Goal: Contribute content: Contribute content

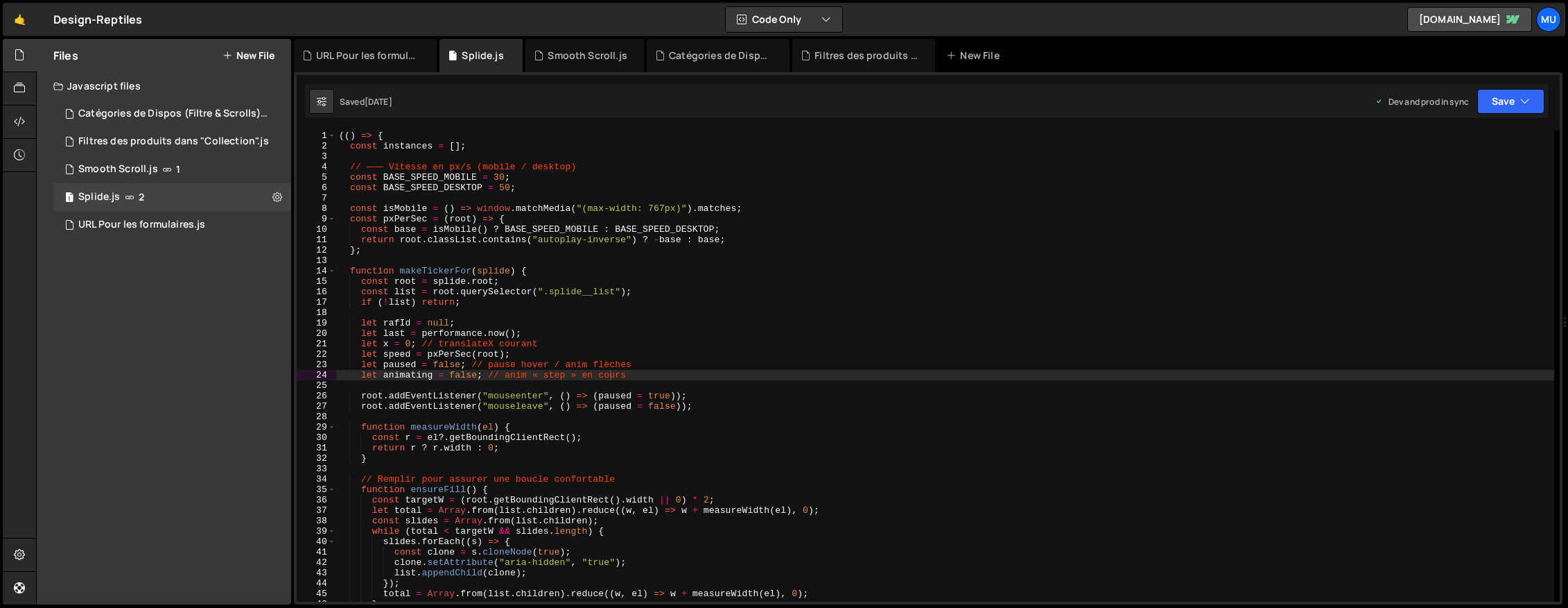
click at [271, 50] on button "New File" at bounding box center [248, 55] width 52 height 11
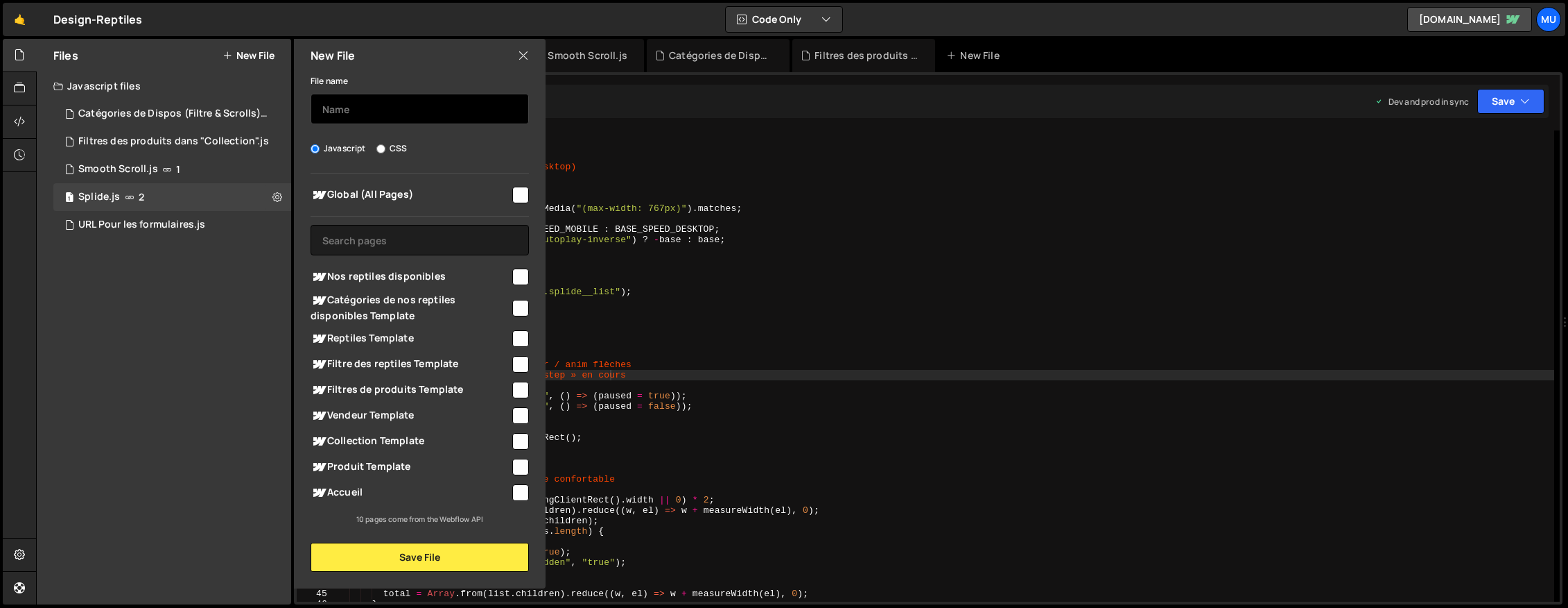
click at [352, 107] on input "text" at bounding box center [420, 109] width 219 height 31
type input "Truncate des textes"
click at [406, 153] on label "CSS" at bounding box center [392, 148] width 31 height 14
click at [386, 153] on input "CSS" at bounding box center [381, 148] width 9 height 9
radio input "true"
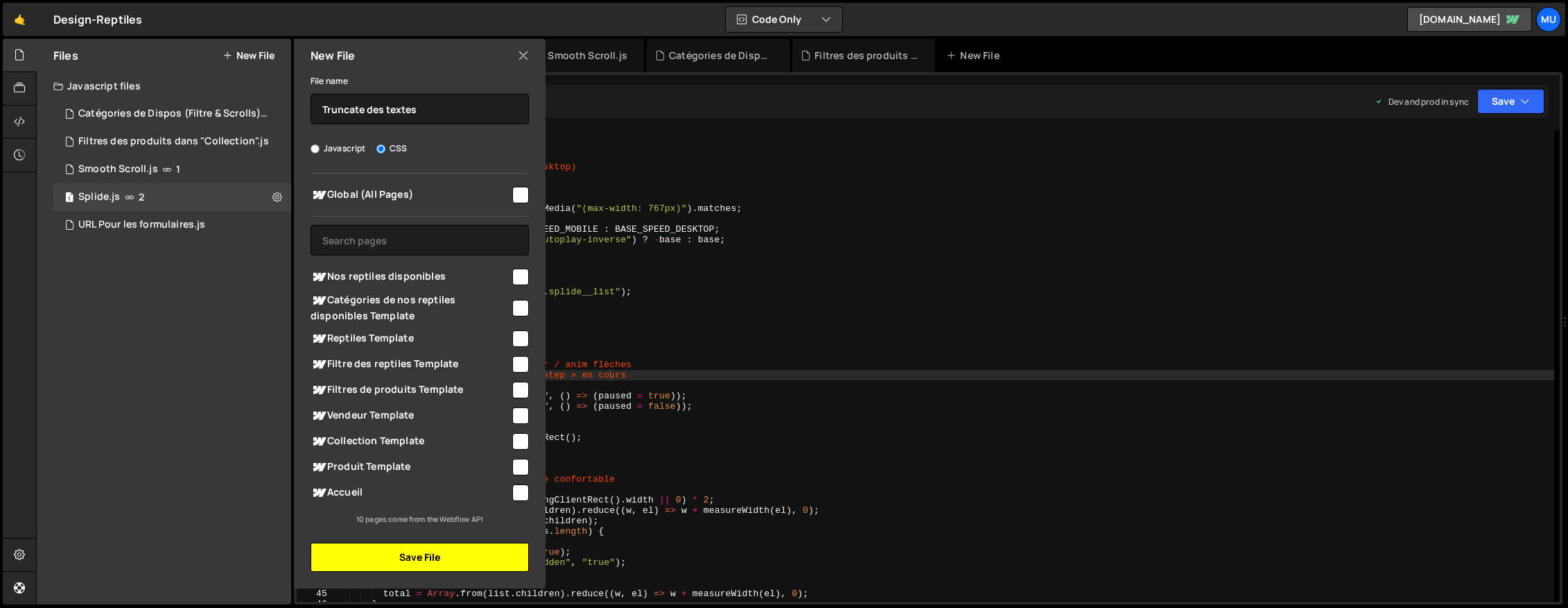
click at [424, 565] on button "Save File" at bounding box center [420, 557] width 219 height 29
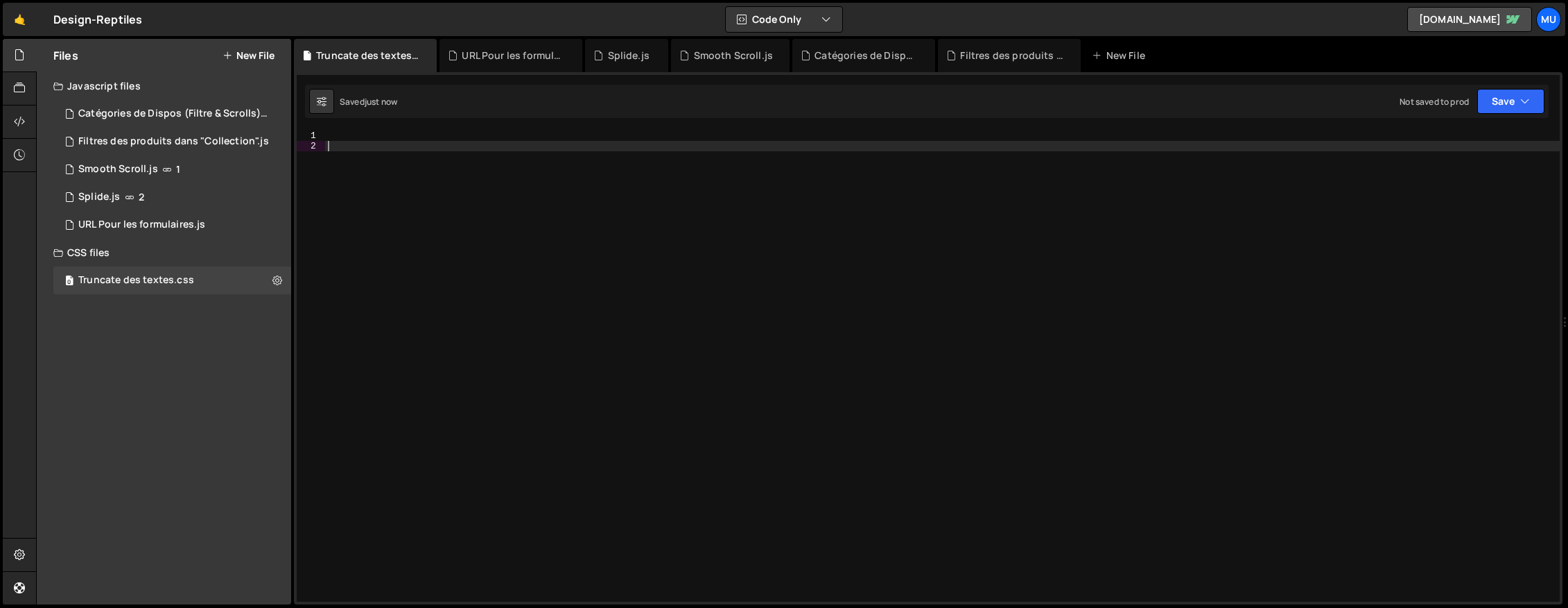
click at [482, 153] on div at bounding box center [942, 376] width 1235 height 492
click at [461, 144] on div at bounding box center [942, 376] width 1235 height 492
click at [372, 124] on div "1 2 3 4 5 6 7 8 9 10 11 12 13 14 15 16 17 18 19 20 21 22 23 // Étape 1 : cacher…" at bounding box center [928, 338] width 1269 height 532
click at [292, 277] on div "Files New File Javascript files 1 Catégories de Dispos (Filtre & Scrolls).js 0 …" at bounding box center [802, 322] width 1532 height 566
click at [276, 279] on icon at bounding box center [277, 280] width 10 height 13
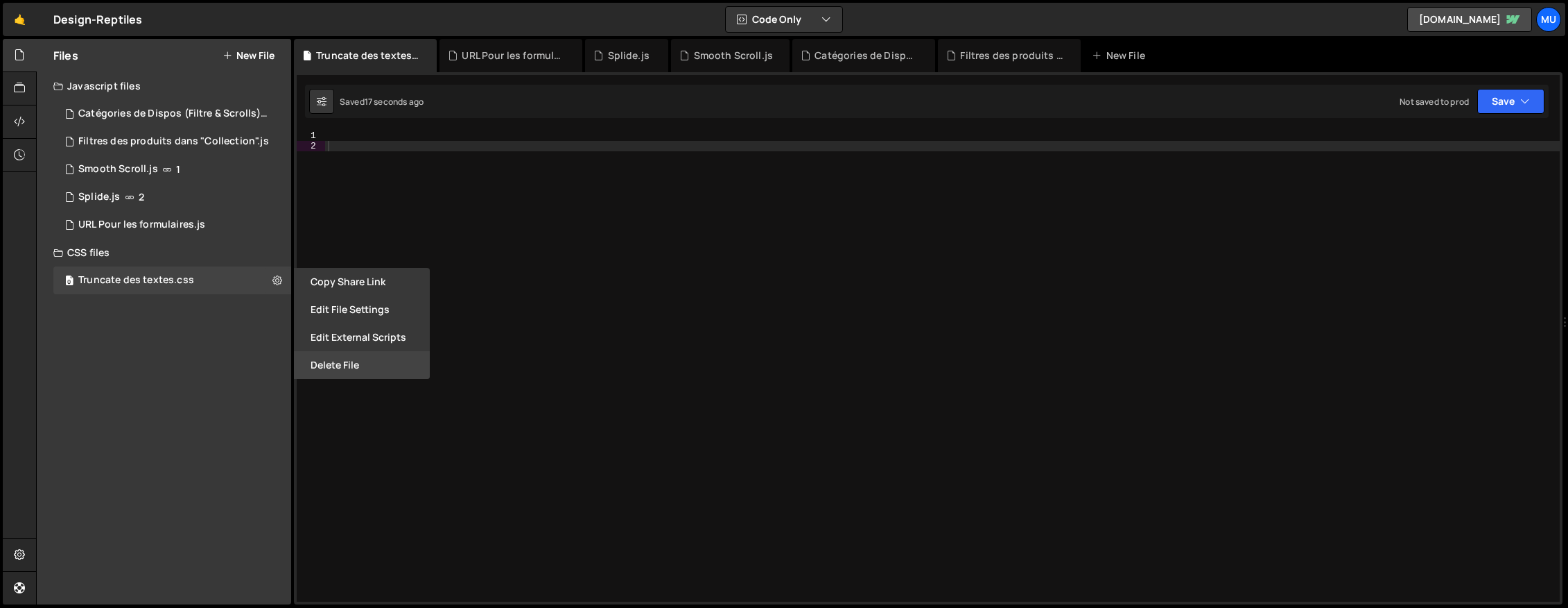
click at [348, 373] on button "Delete File" at bounding box center [361, 364] width 136 height 28
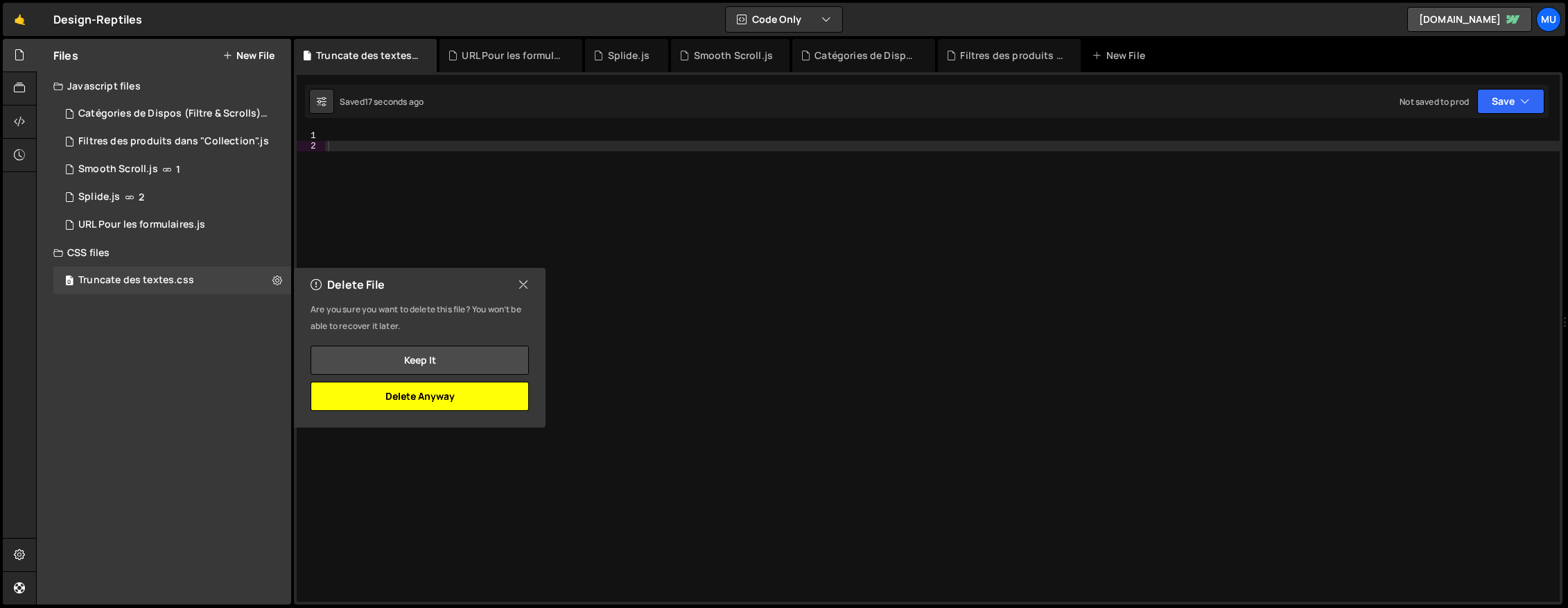
click at [469, 394] on button "Delete Anyway" at bounding box center [420, 396] width 219 height 29
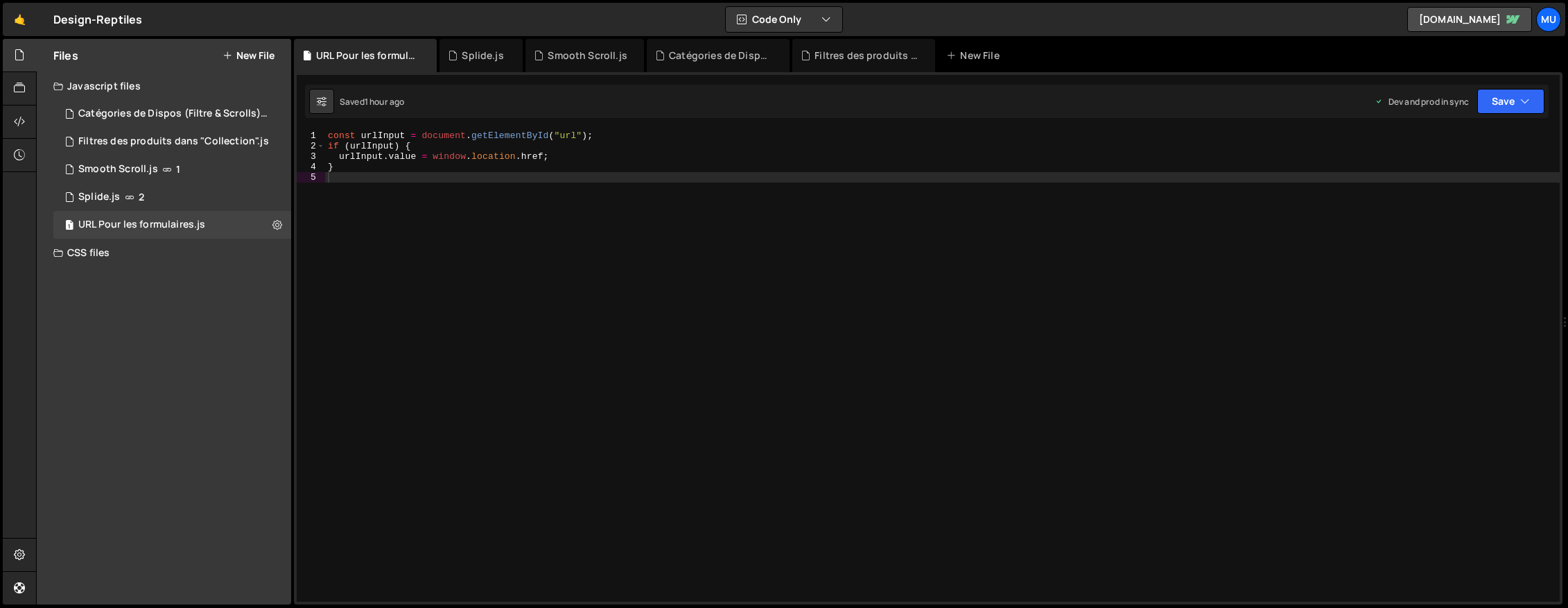
click at [270, 52] on button "New File" at bounding box center [248, 55] width 52 height 11
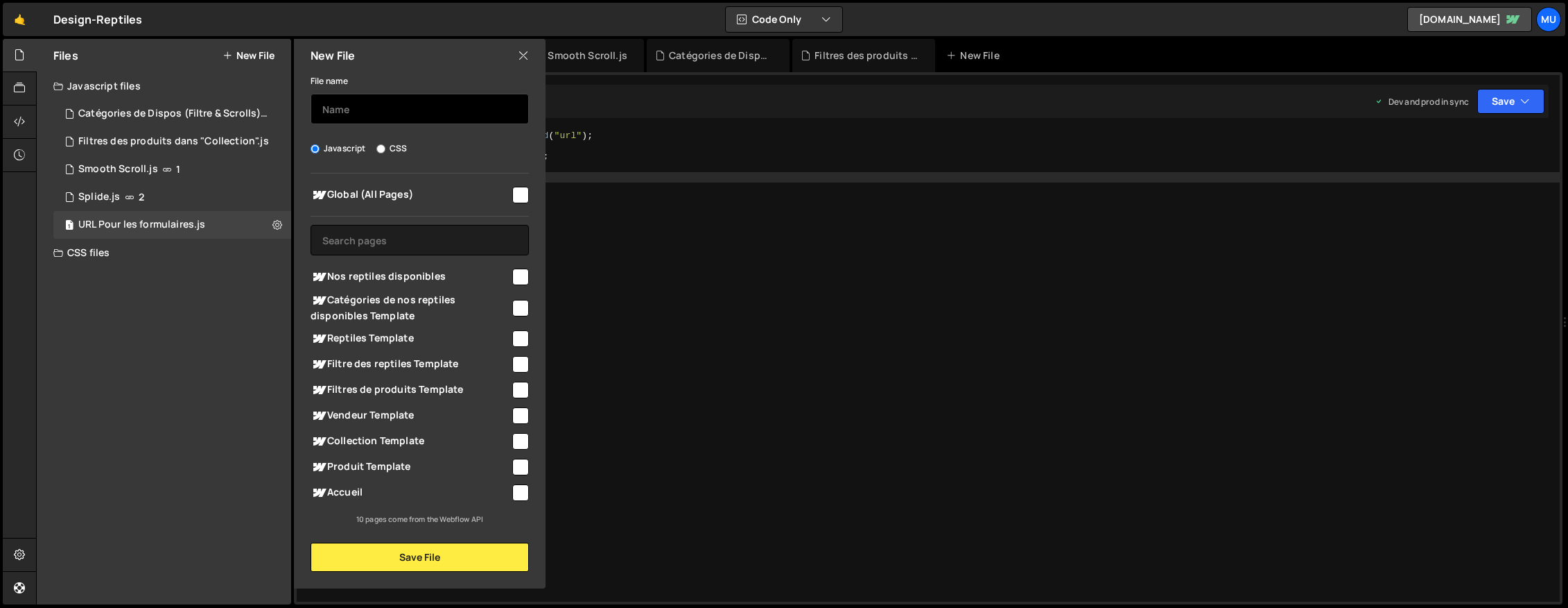
click at [388, 106] on input "text" at bounding box center [420, 109] width 219 height 31
paste input ".paragraph5lignes { display: -webkit-box; -webkit-line-clamp: 5; -webkit-box-or…"
type input "Truncate des textes"
click at [405, 191] on span "Global (All Pages)" at bounding box center [411, 195] width 200 height 16
checkbox input "true"
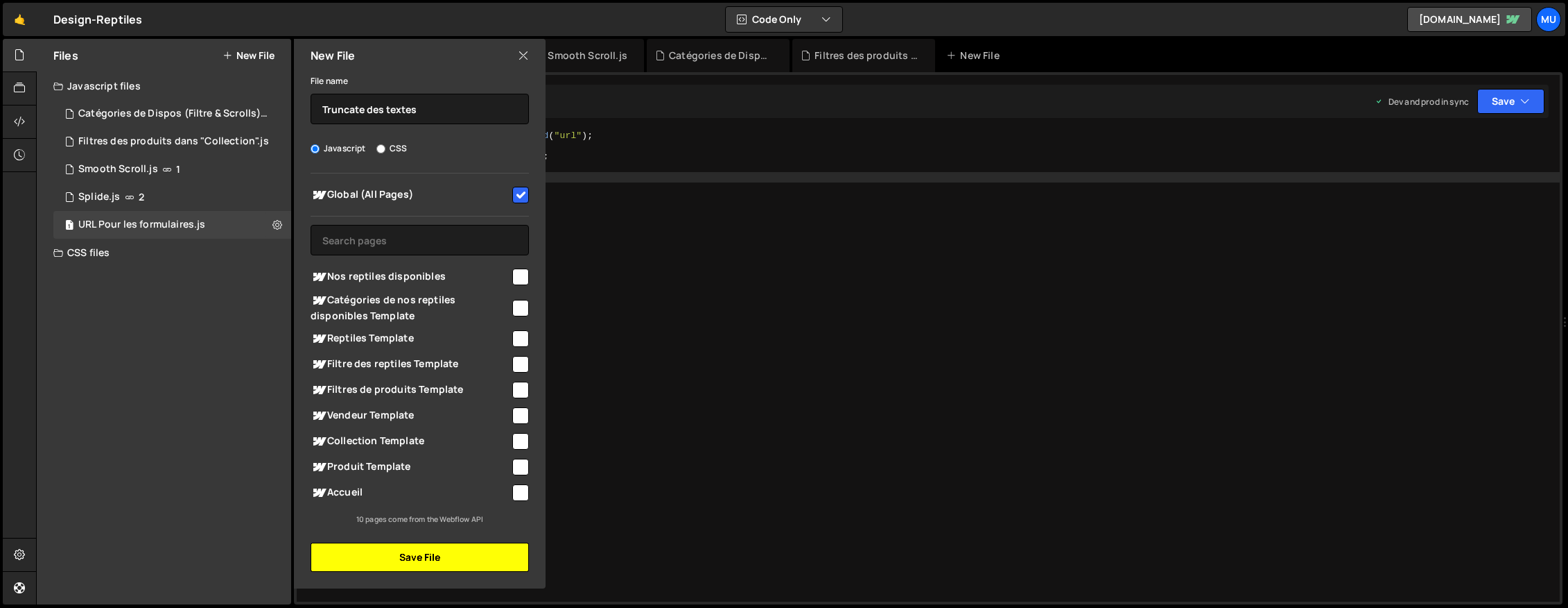
click at [474, 558] on button "Save File" at bounding box center [420, 557] width 219 height 29
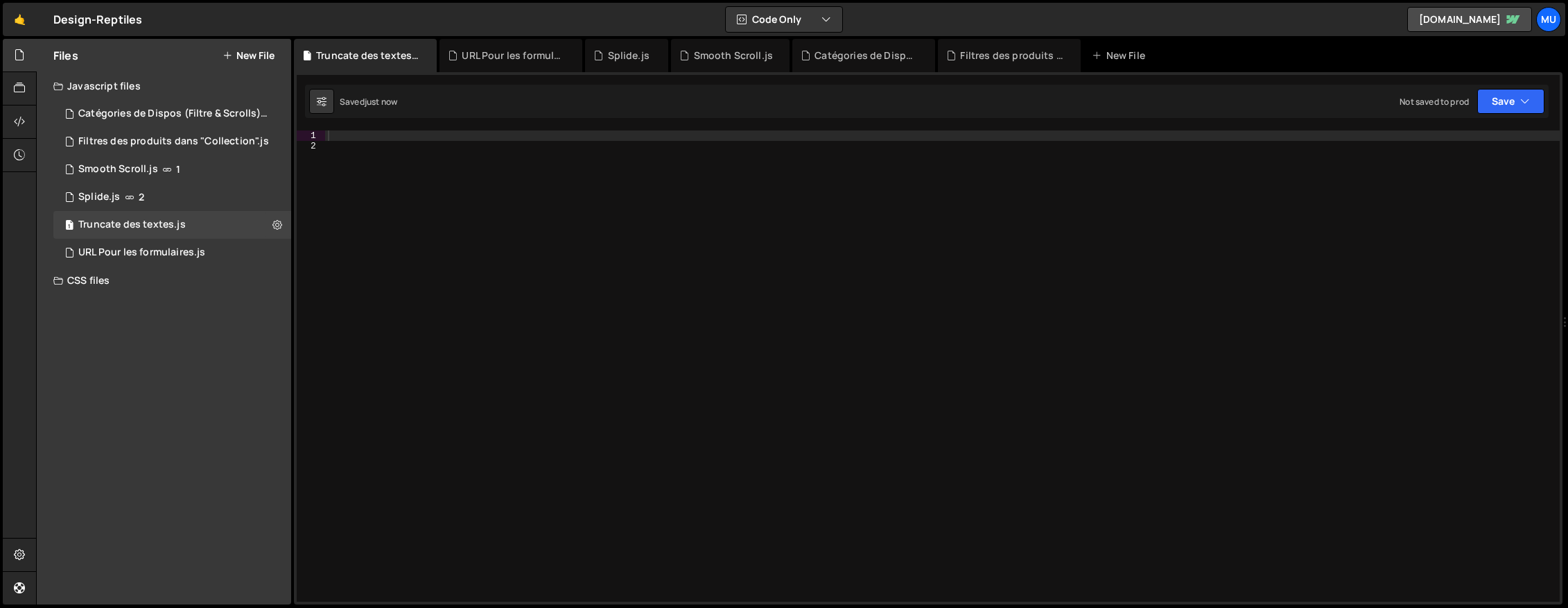
click at [977, 258] on div at bounding box center [942, 376] width 1235 height 492
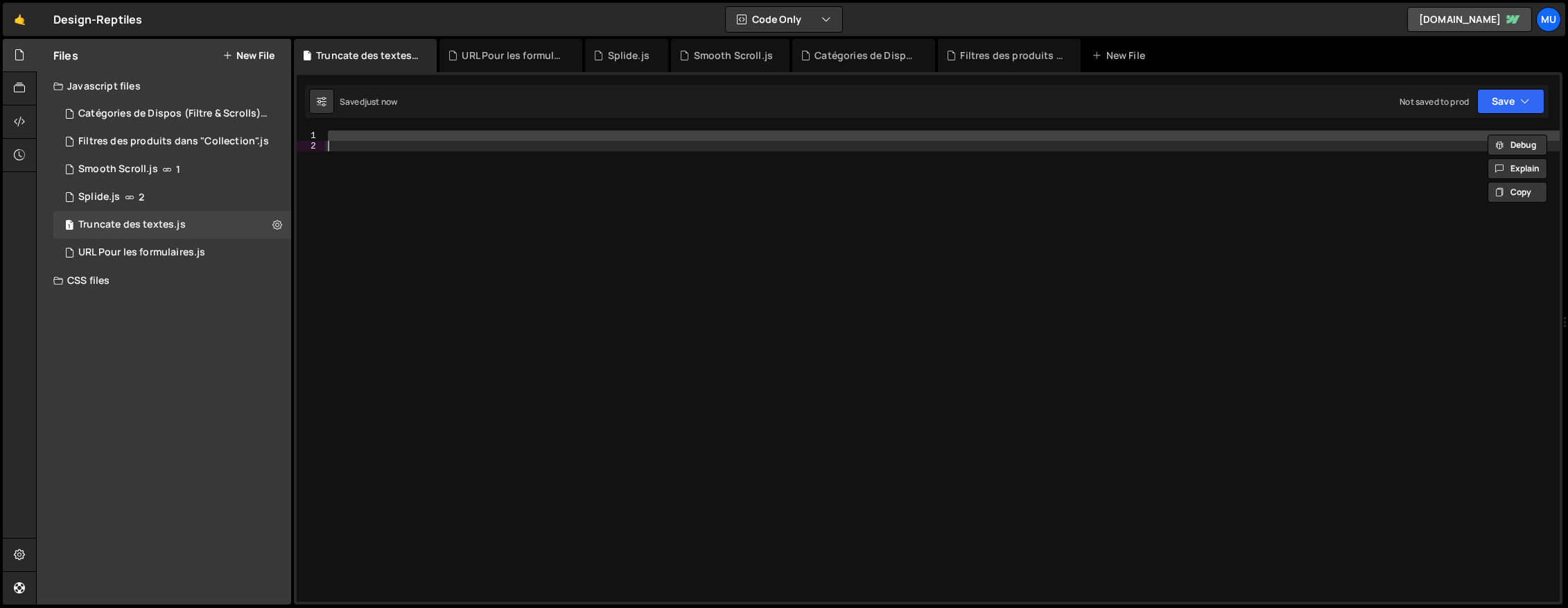
paste textarea "p.style.display = '-webkit-box';"
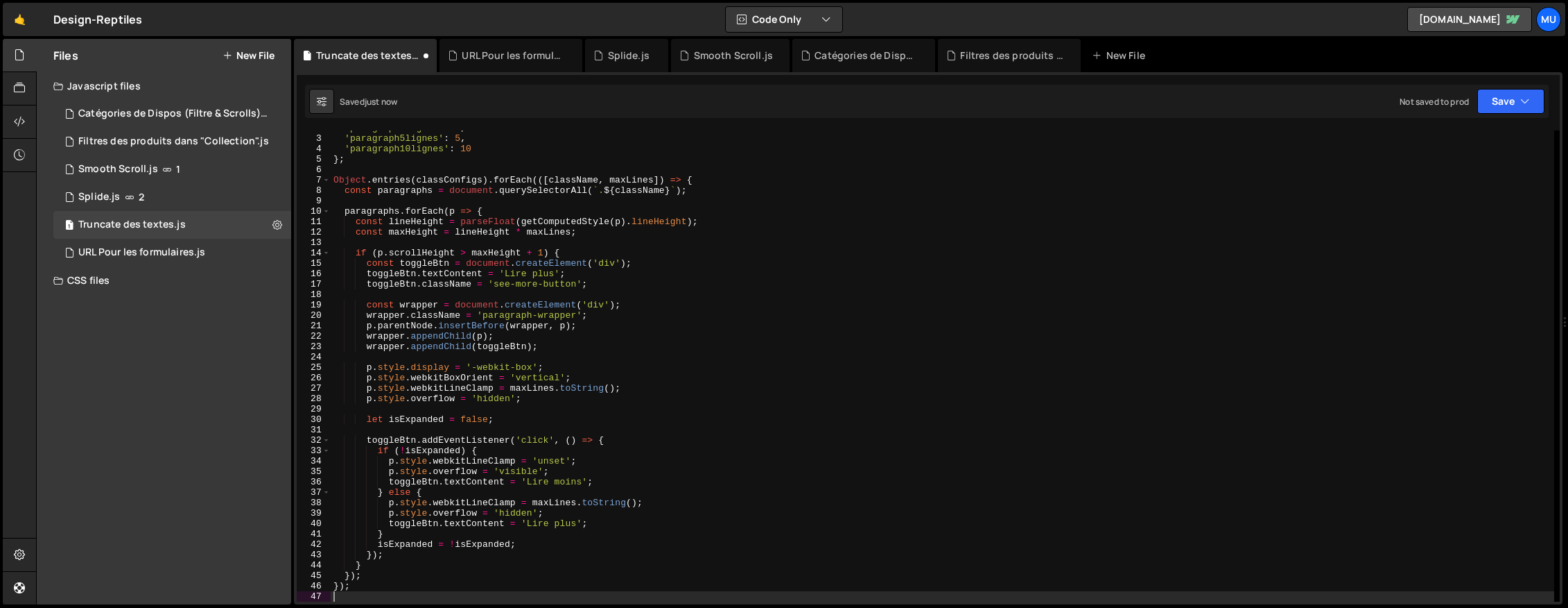
scroll to position [18, 0]
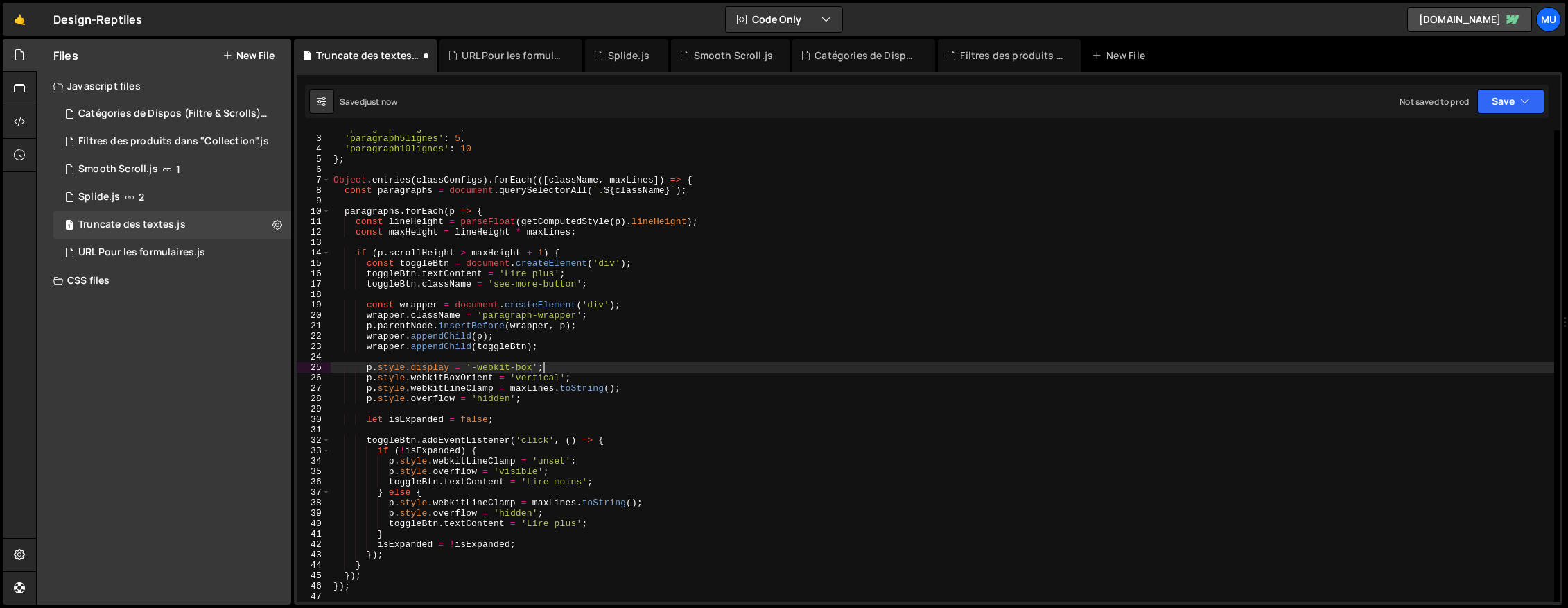
click at [902, 367] on div "'paragraph3lignes' : 3 , 'paragraph5lignes' : 5 , 'paragraph10lignes' : 10 } ; …" at bounding box center [942, 369] width 1223 height 492
type textarea "p.style.display = '-webkit-box';"
